Goal: Task Accomplishment & Management: Use online tool/utility

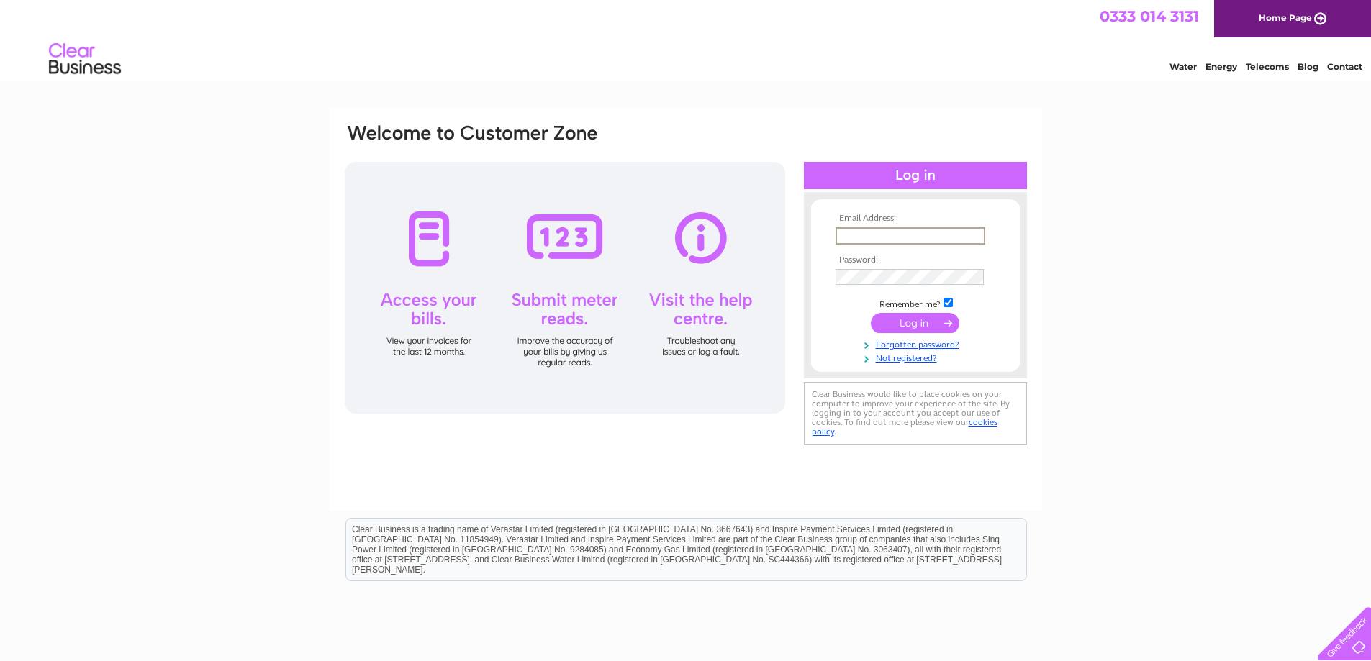
click at [862, 235] on input "text" at bounding box center [910, 235] width 150 height 17
type input "sales@aljonline.co.uk"
click at [924, 326] on input "submit" at bounding box center [915, 322] width 88 height 20
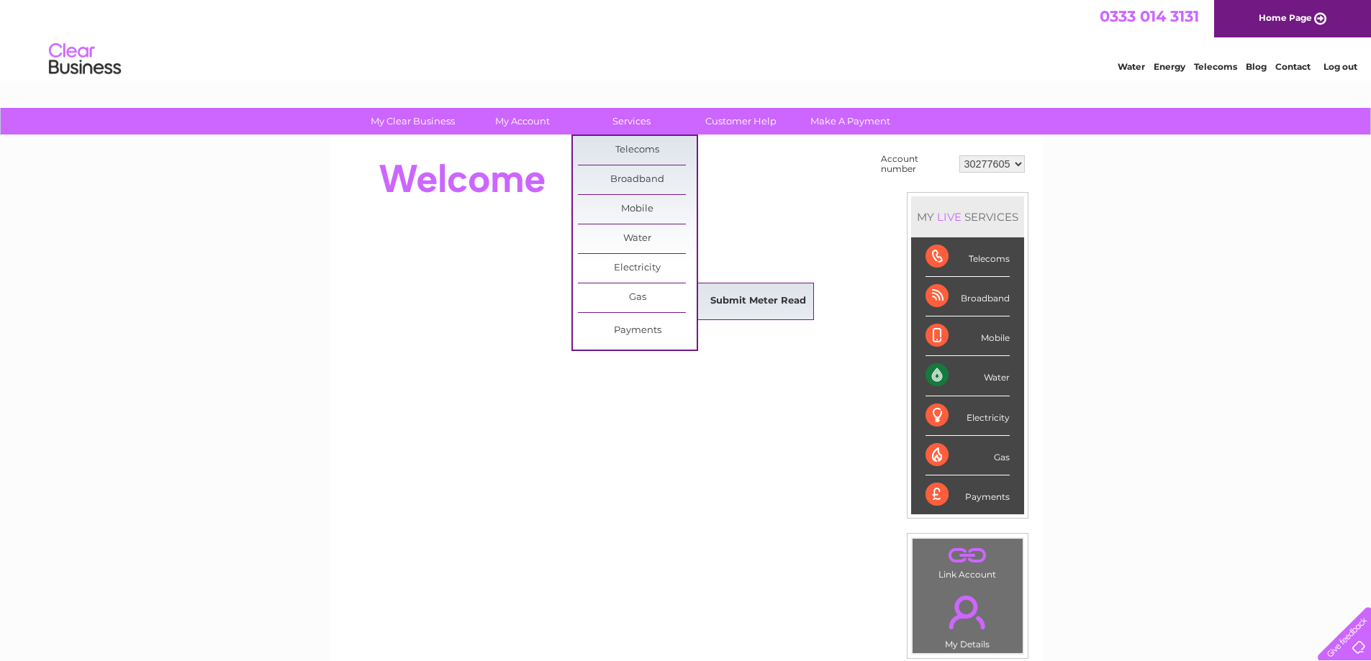
click at [729, 298] on link "Submit Meter Read" at bounding box center [758, 301] width 119 height 29
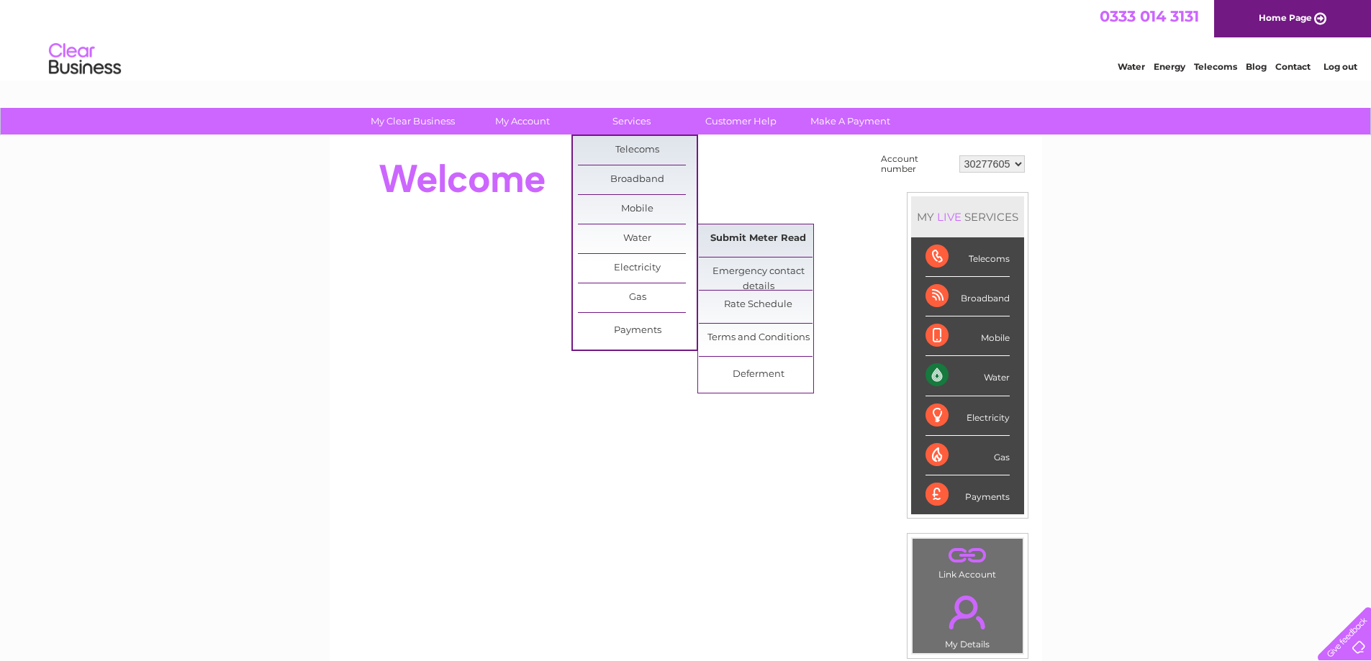
click at [732, 242] on link "Submit Meter Read" at bounding box center [758, 238] width 119 height 29
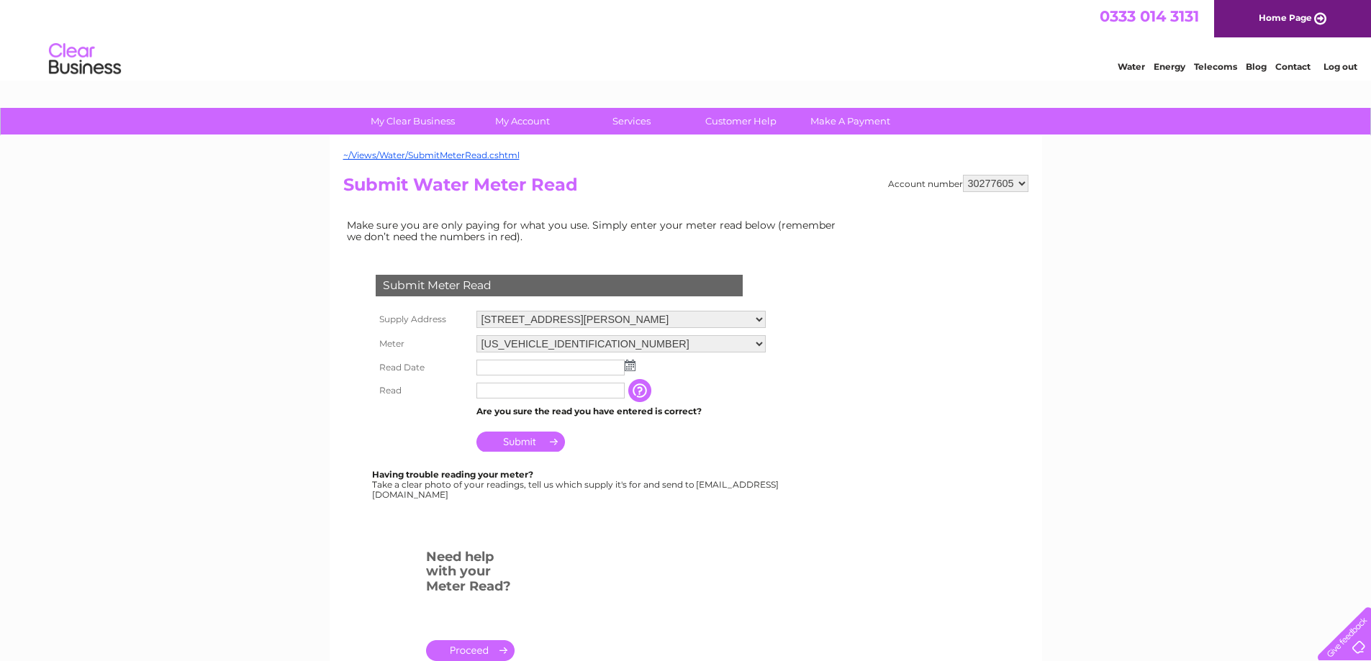
click at [631, 369] on img at bounding box center [629, 366] width 11 height 12
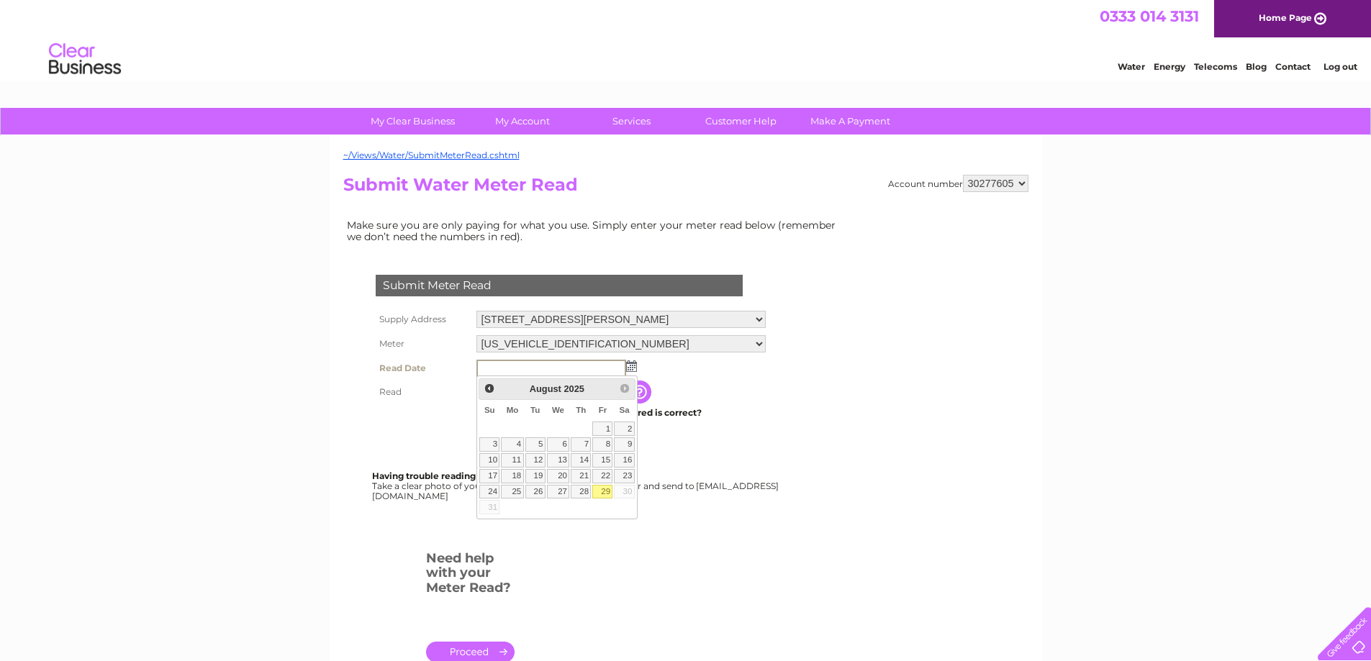
click at [606, 490] on link "29" at bounding box center [602, 492] width 20 height 14
type input "[DATE]"
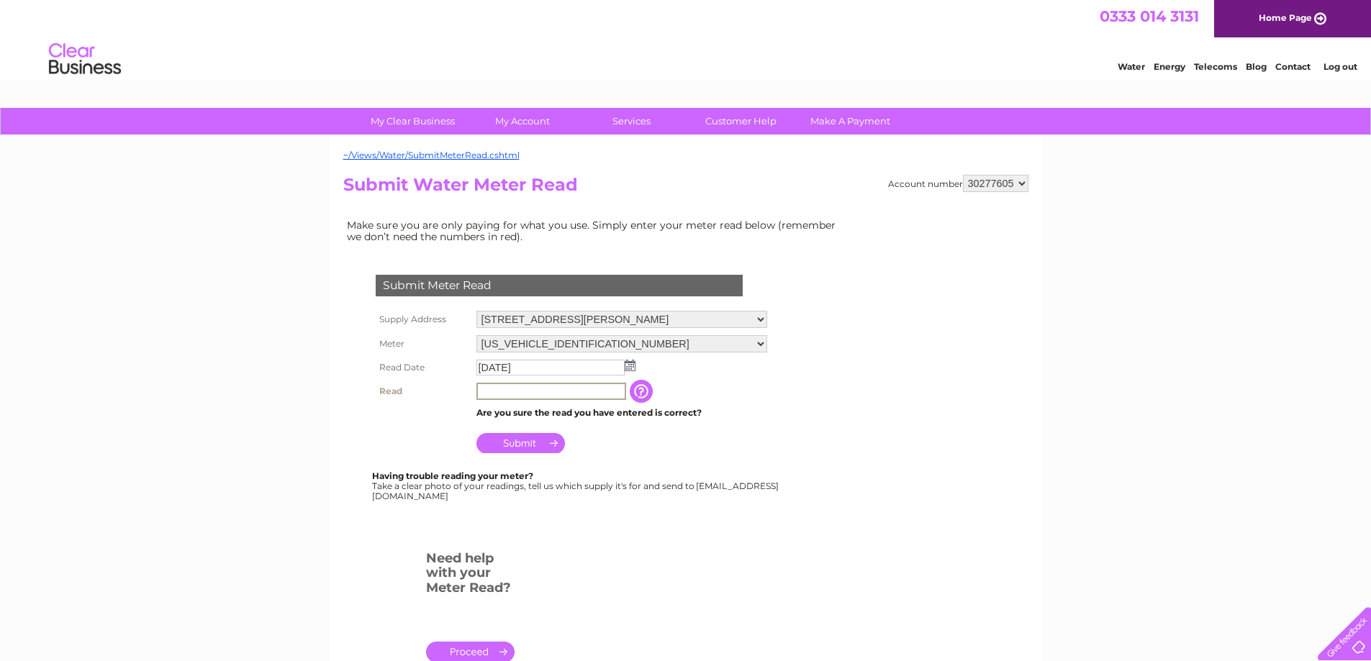
click at [514, 394] on input "text" at bounding box center [551, 391] width 150 height 17
type input "2347"
click at [524, 440] on input "Submit" at bounding box center [520, 443] width 88 height 20
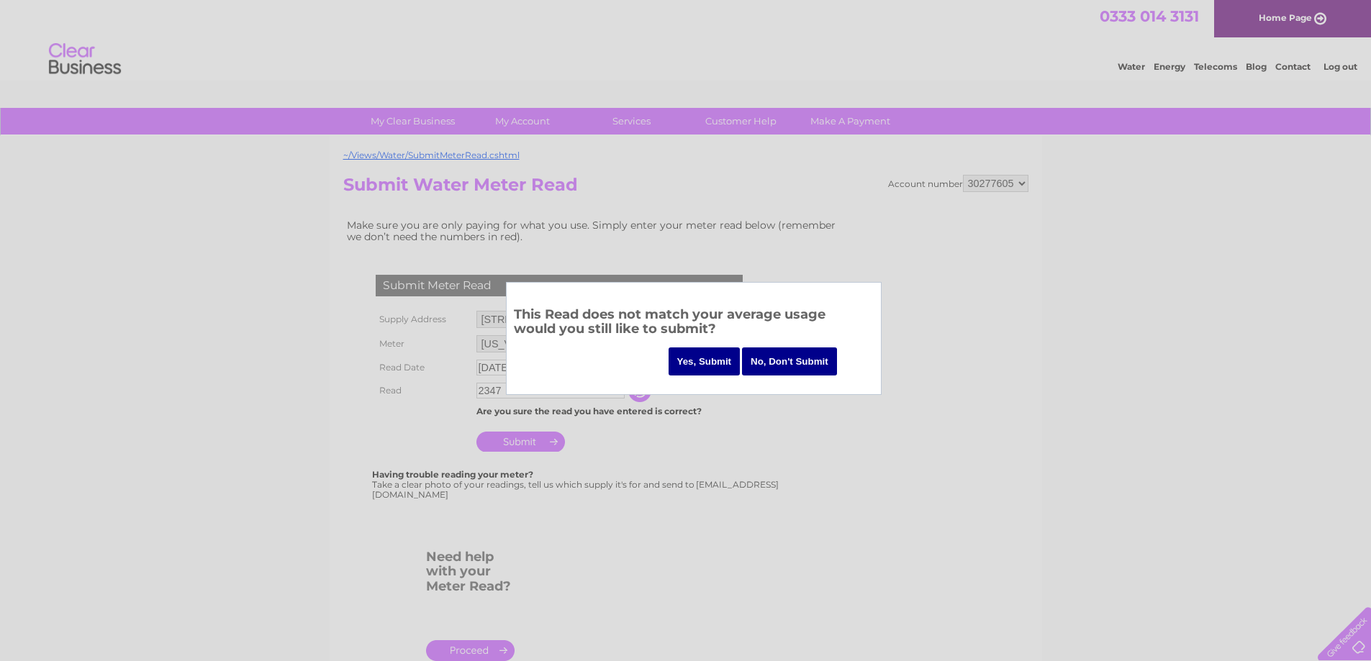
click at [774, 363] on input "No, Don't Submit" at bounding box center [789, 361] width 95 height 28
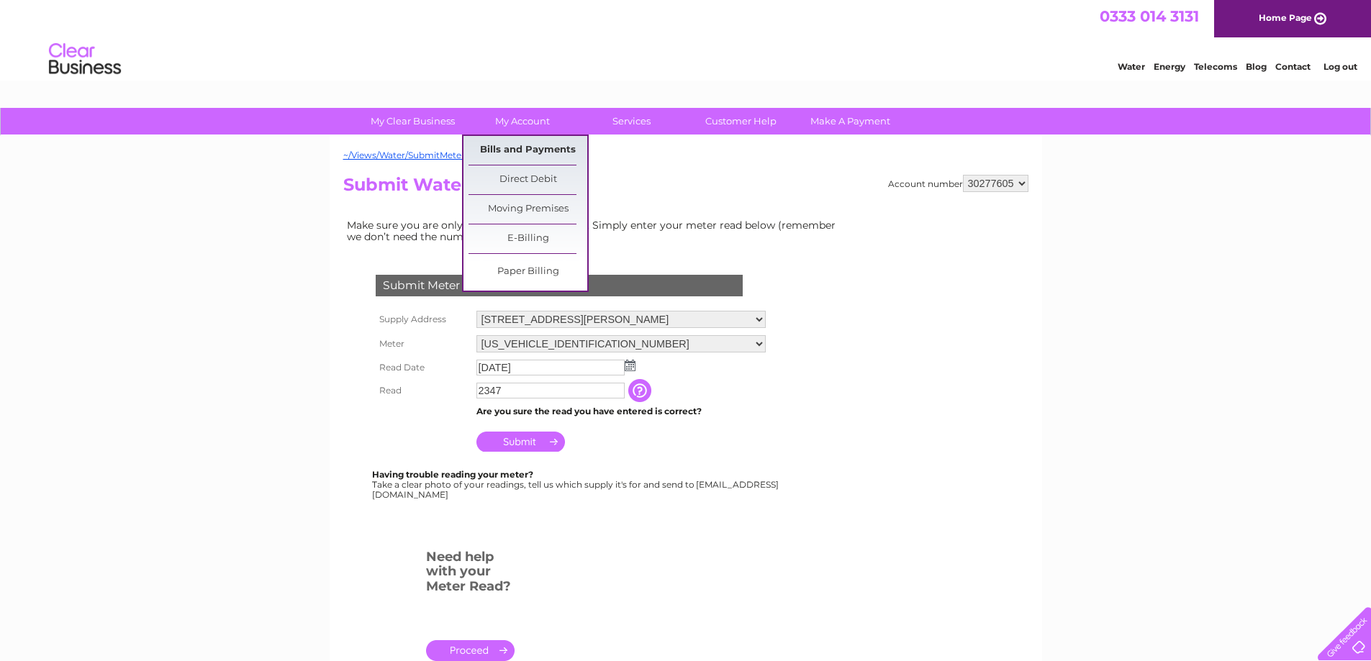
click at [533, 151] on link "Bills and Payments" at bounding box center [527, 150] width 119 height 29
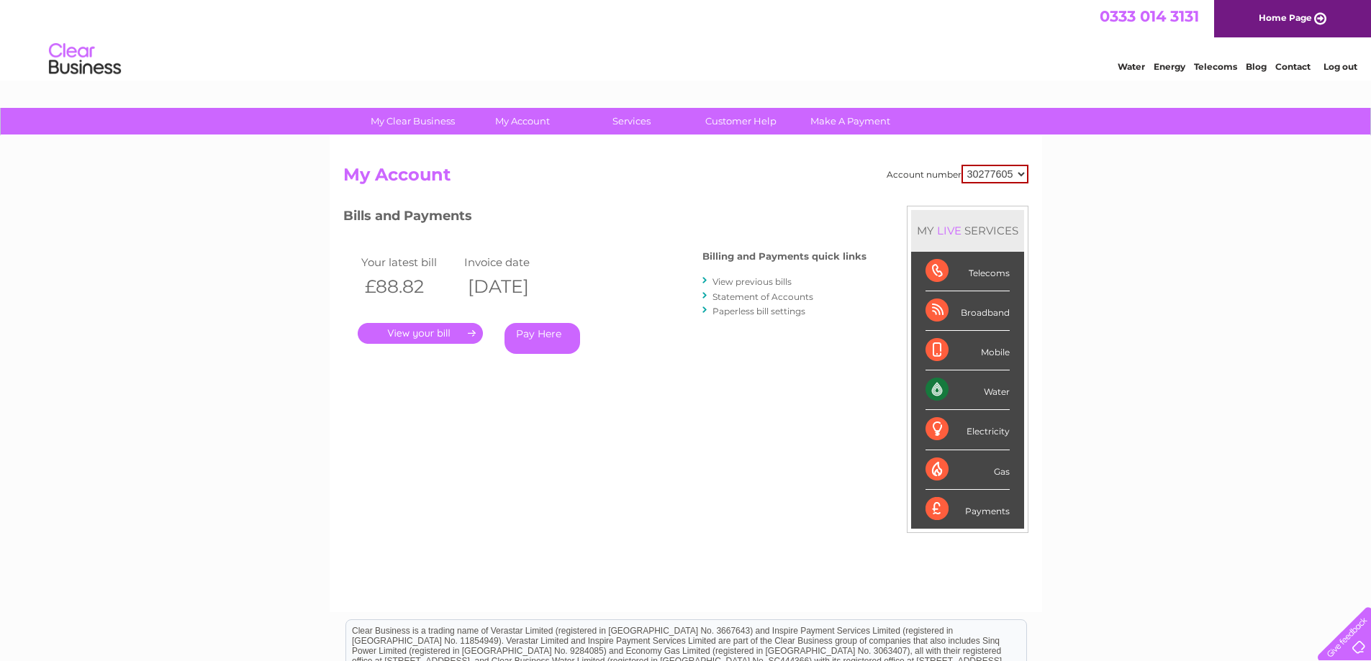
click at [435, 335] on link "." at bounding box center [420, 333] width 125 height 21
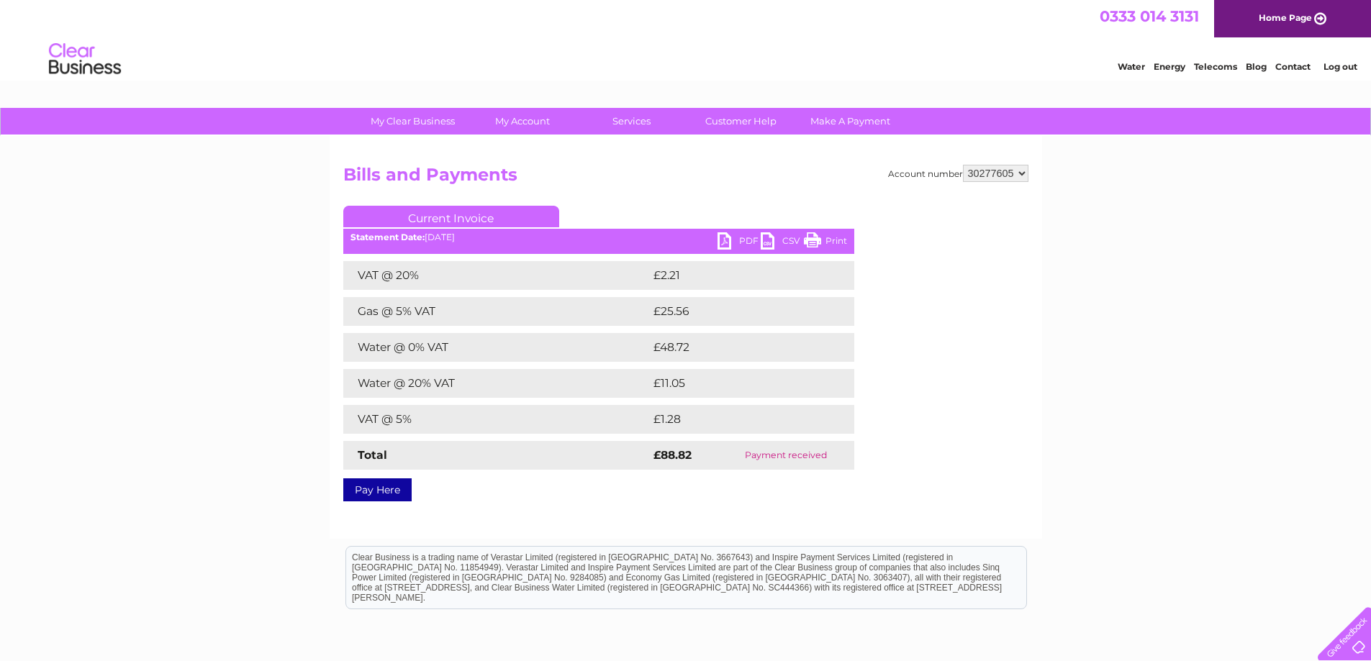
click at [734, 237] on link "PDF" at bounding box center [738, 242] width 43 height 21
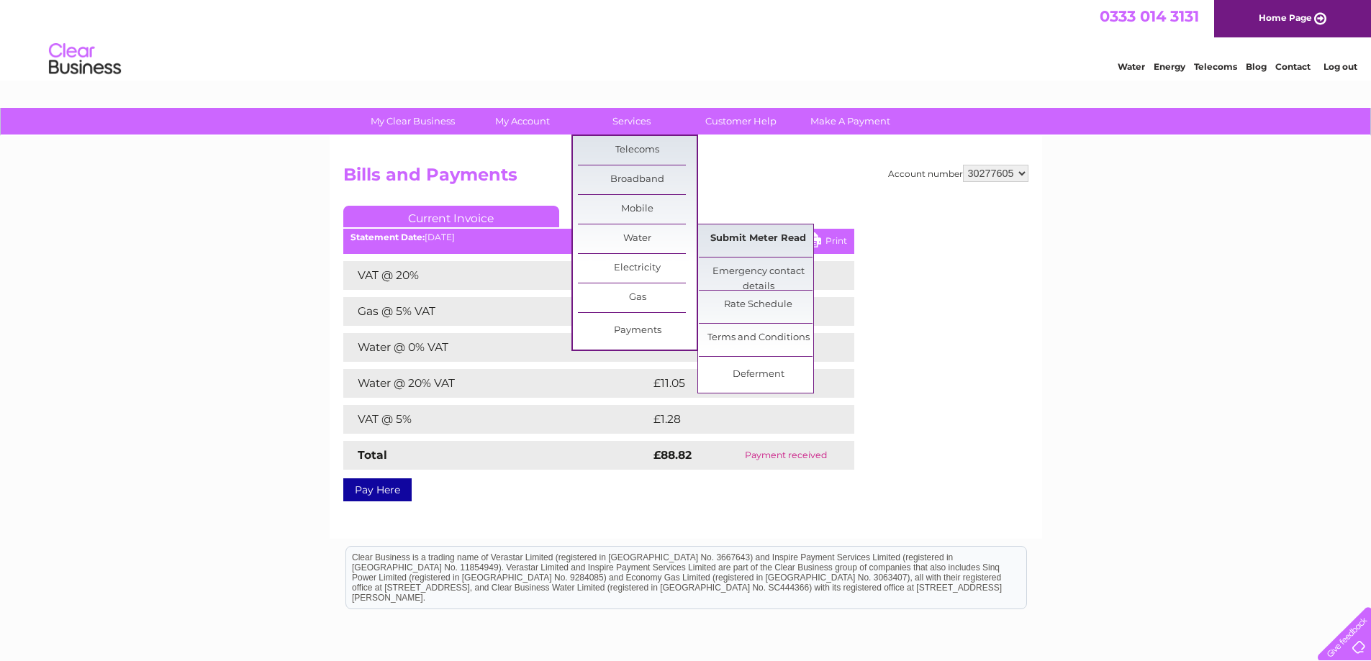
click at [746, 242] on link "Submit Meter Read" at bounding box center [758, 238] width 119 height 29
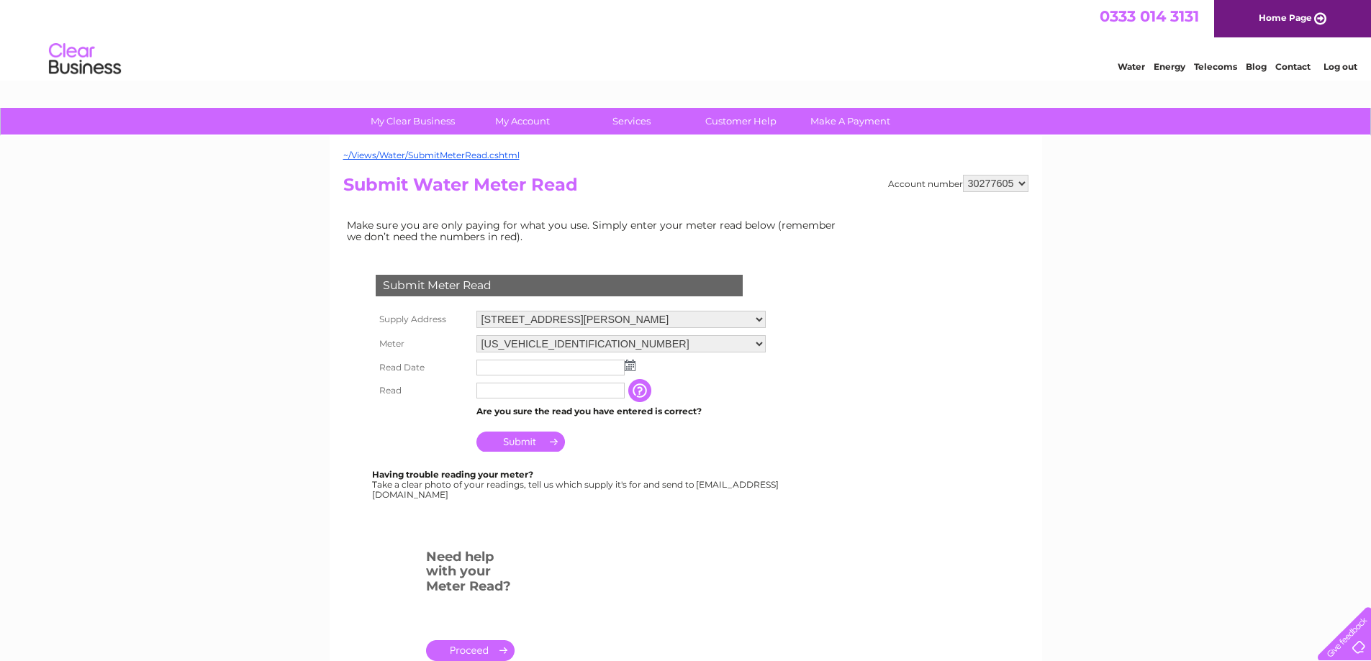
scroll to position [120, 0]
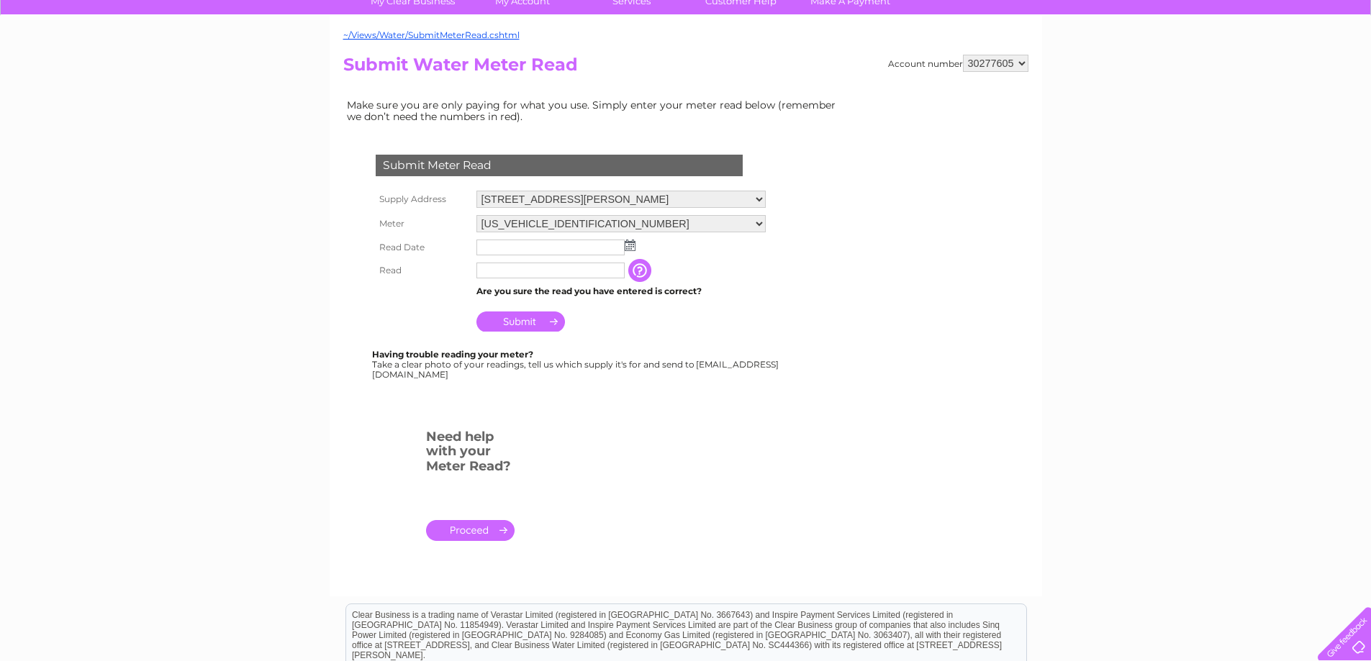
click at [630, 247] on img at bounding box center [629, 246] width 11 height 12
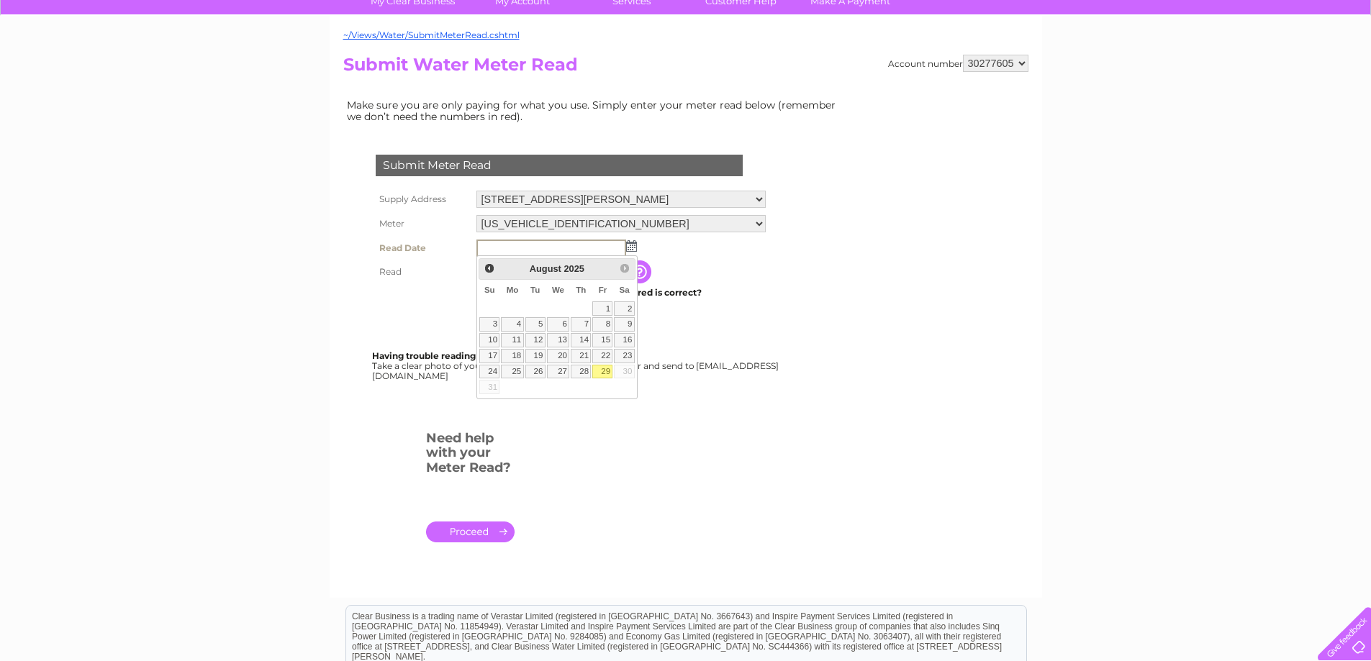
click at [603, 367] on link "29" at bounding box center [602, 372] width 20 height 14
type input "2025/08/29"
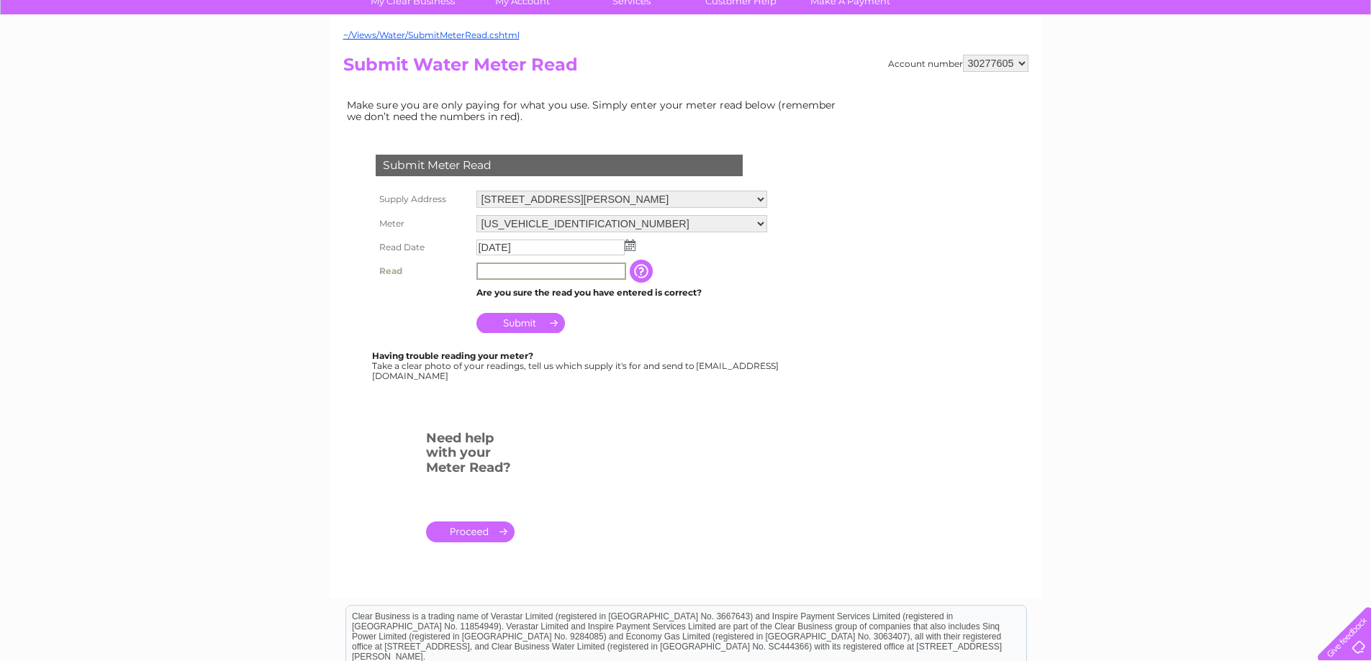
click at [515, 272] on input "text" at bounding box center [551, 271] width 150 height 17
type input "2347"
click at [536, 323] on input "Submit" at bounding box center [520, 322] width 88 height 20
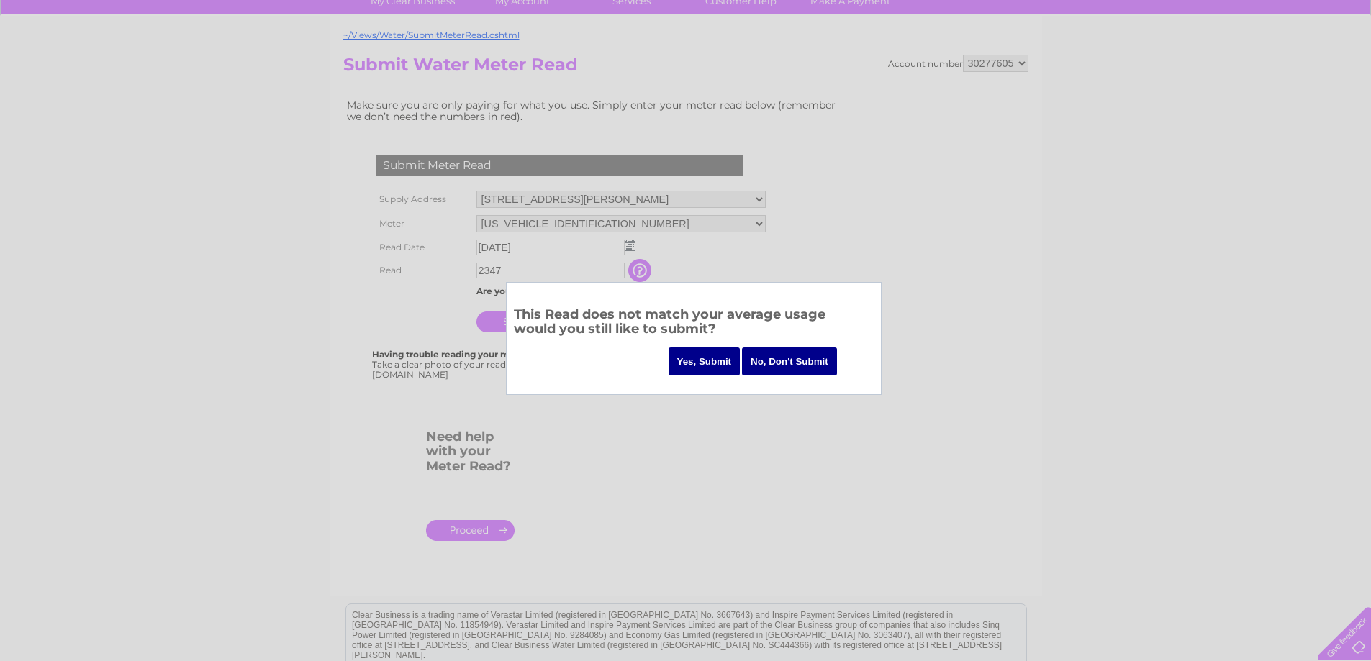
click at [694, 362] on input "Yes, Submit" at bounding box center [704, 361] width 72 height 28
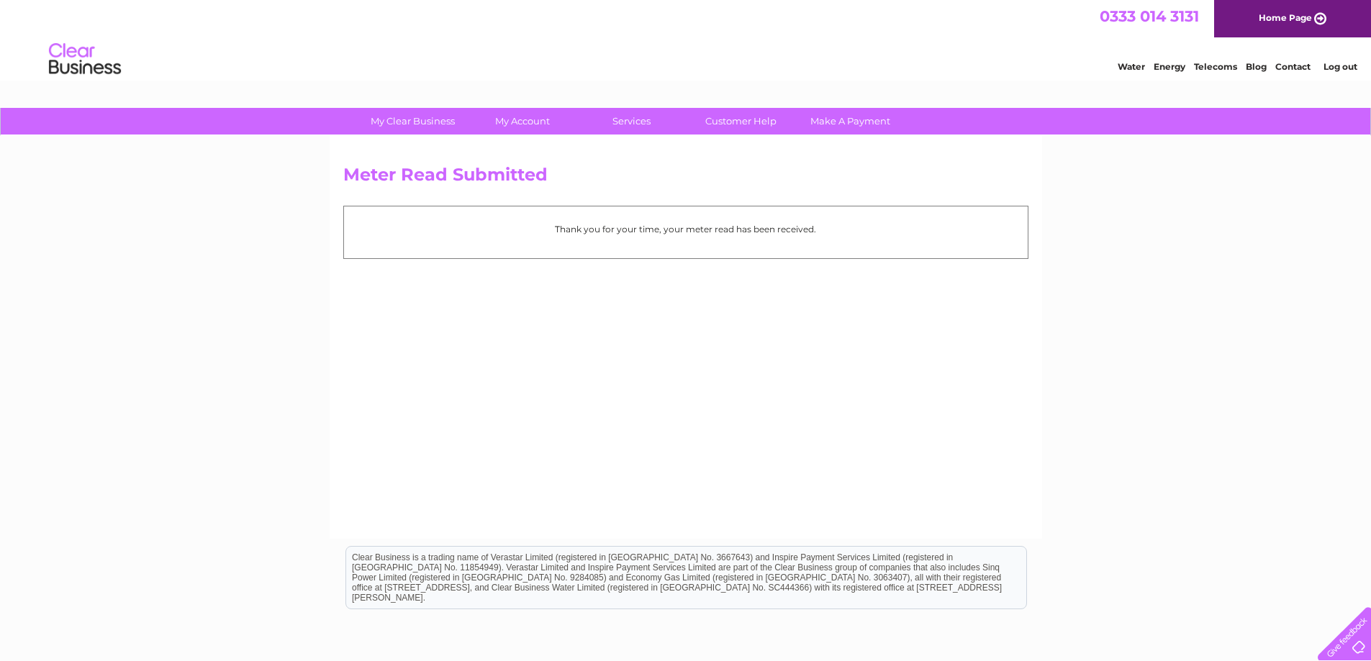
click at [1345, 72] on link "Log out" at bounding box center [1340, 66] width 34 height 11
